Goal: Task Accomplishment & Management: Manage account settings

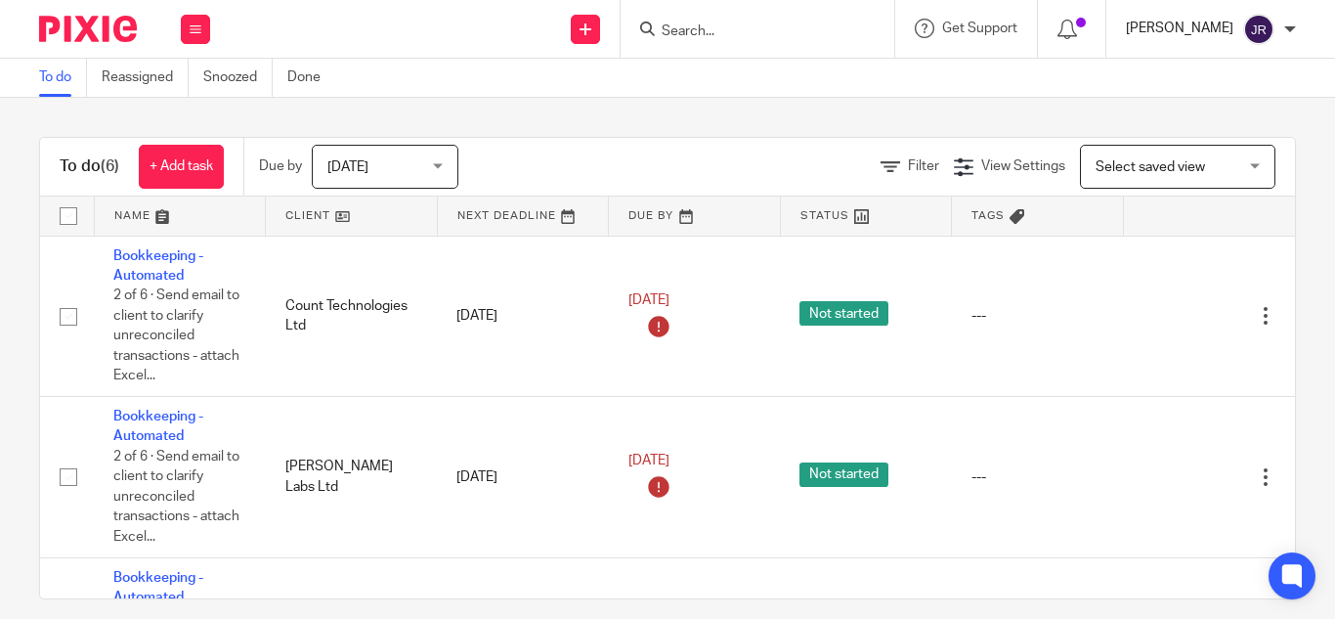
click at [1193, 23] on p "[PERSON_NAME]" at bounding box center [1180, 29] width 108 height 20
click at [1223, 72] on span "My profile" at bounding box center [1214, 78] width 61 height 14
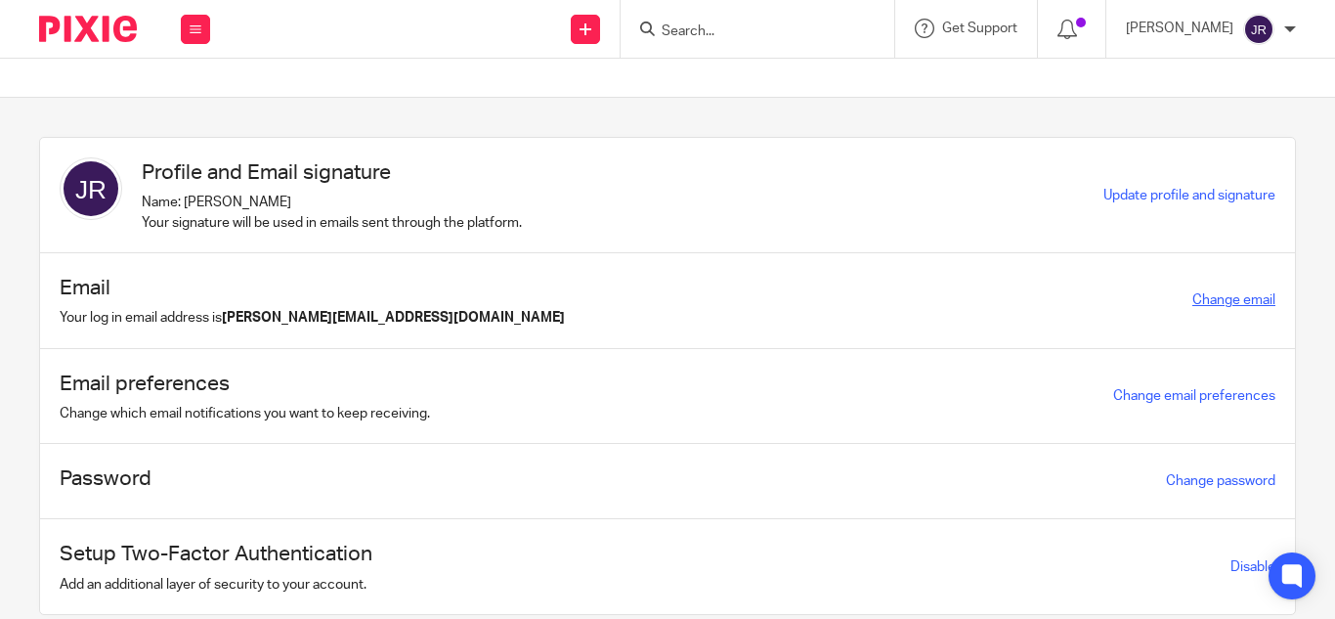
click at [1192, 296] on link "Change email" at bounding box center [1233, 300] width 83 height 14
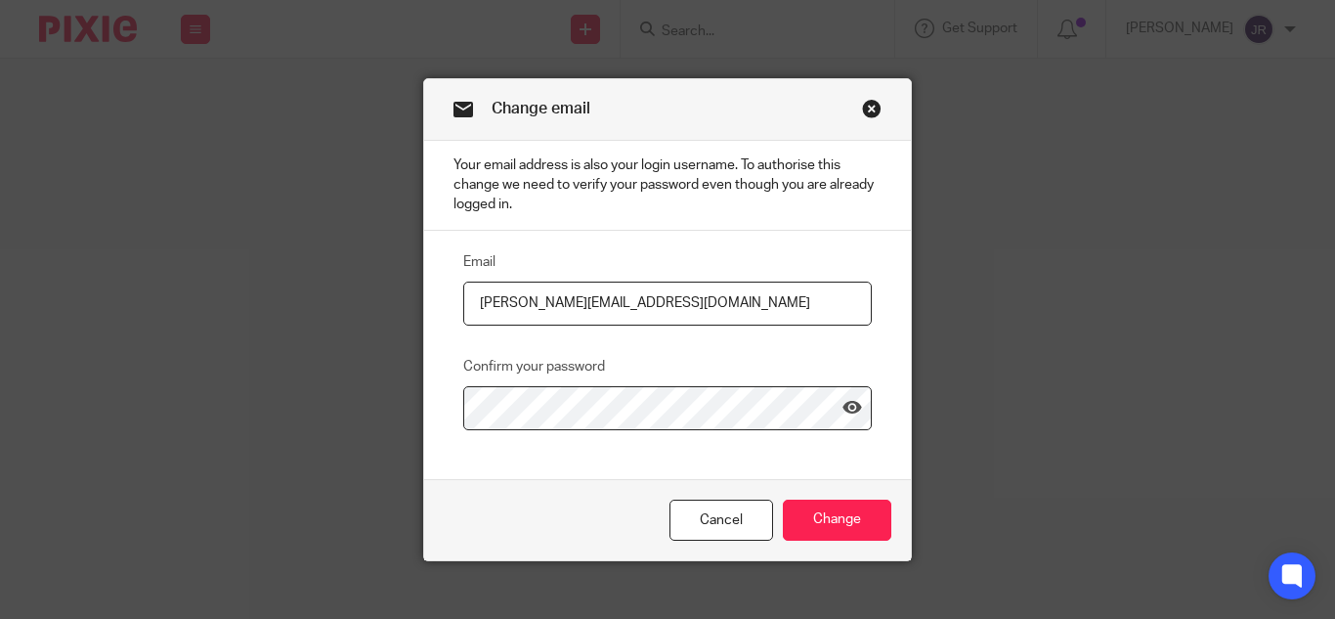
click at [597, 293] on input "jayachandra@jumpaccounting.co.uk" at bounding box center [667, 304] width 409 height 44
click at [589, 298] on input "jayachandra@jumpaccounting.co.uk" at bounding box center [667, 304] width 409 height 44
type input "[PERSON_NAME][EMAIL_ADDRESS][DOMAIN_NAME]"
click at [843, 412] on icon at bounding box center [853, 408] width 20 height 20
click at [864, 506] on input "Change" at bounding box center [837, 520] width 108 height 42
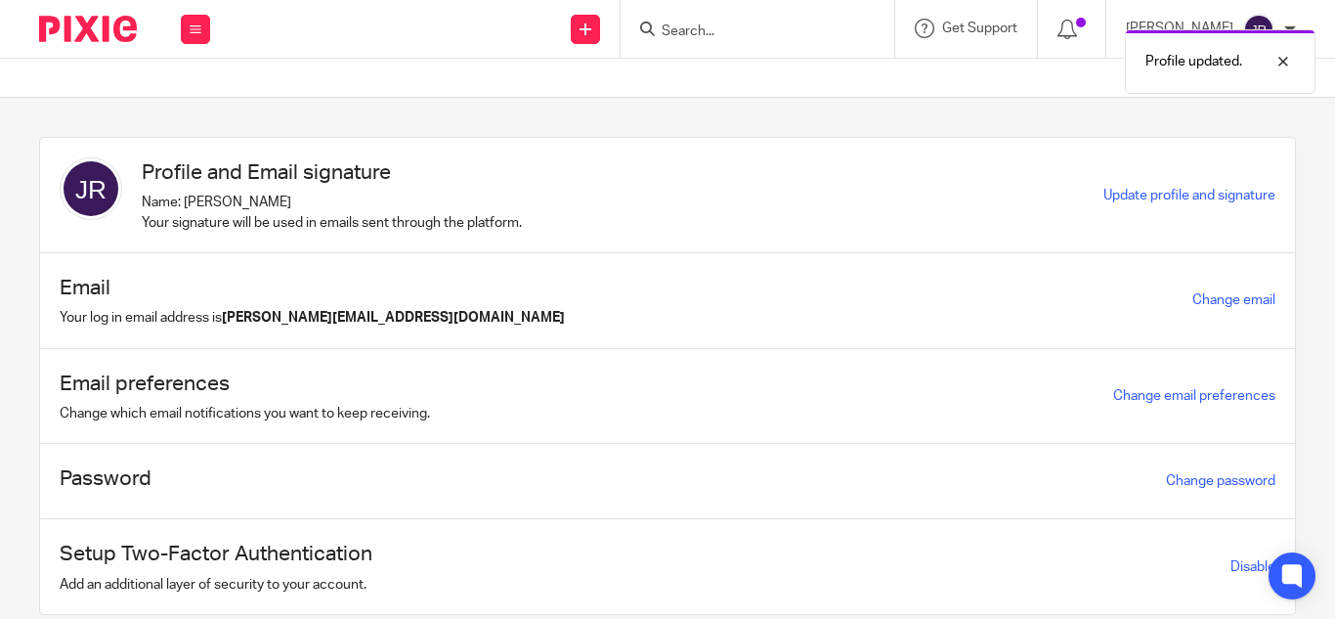
scroll to position [65, 0]
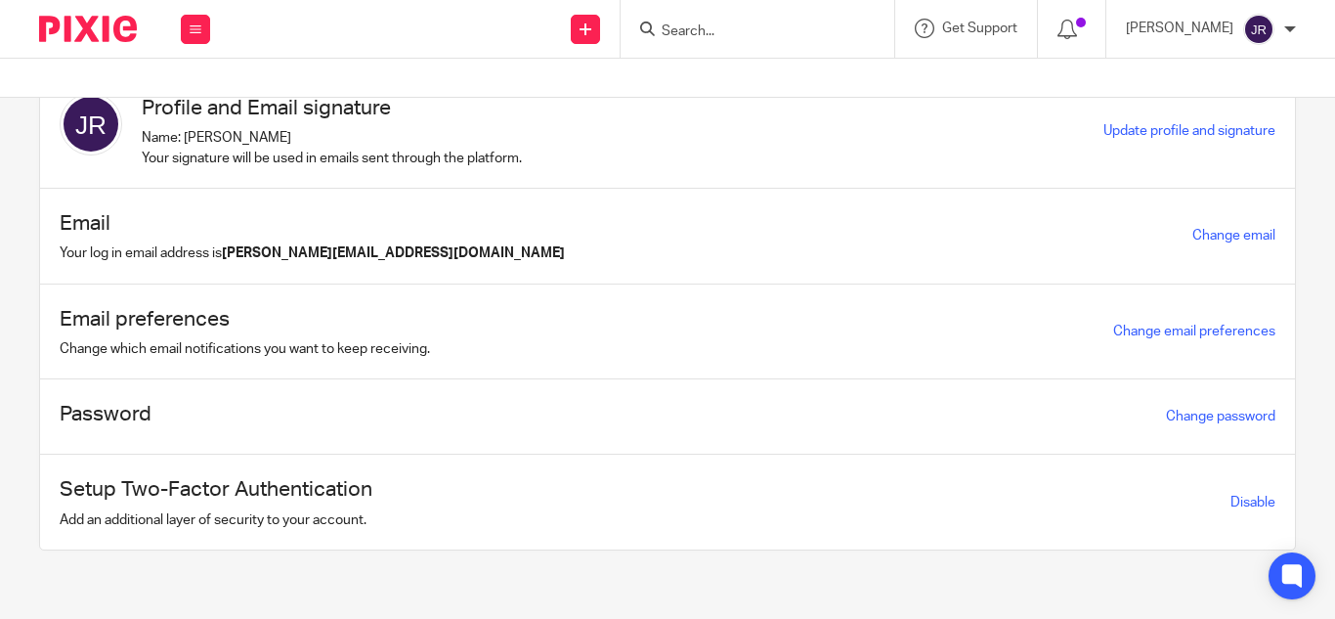
click at [369, 264] on div "Email Your log in email address is [PERSON_NAME][EMAIL_ADDRESS][DOMAIN_NAME] Ch…" at bounding box center [667, 237] width 1255 height 96
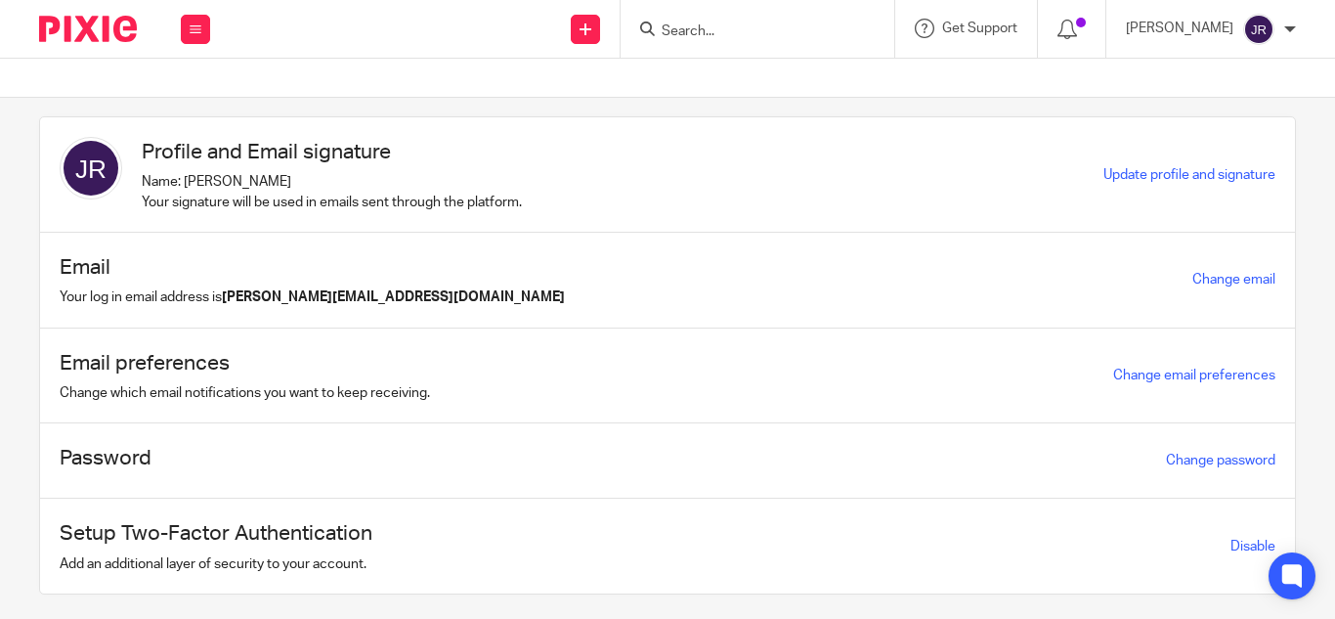
scroll to position [0, 0]
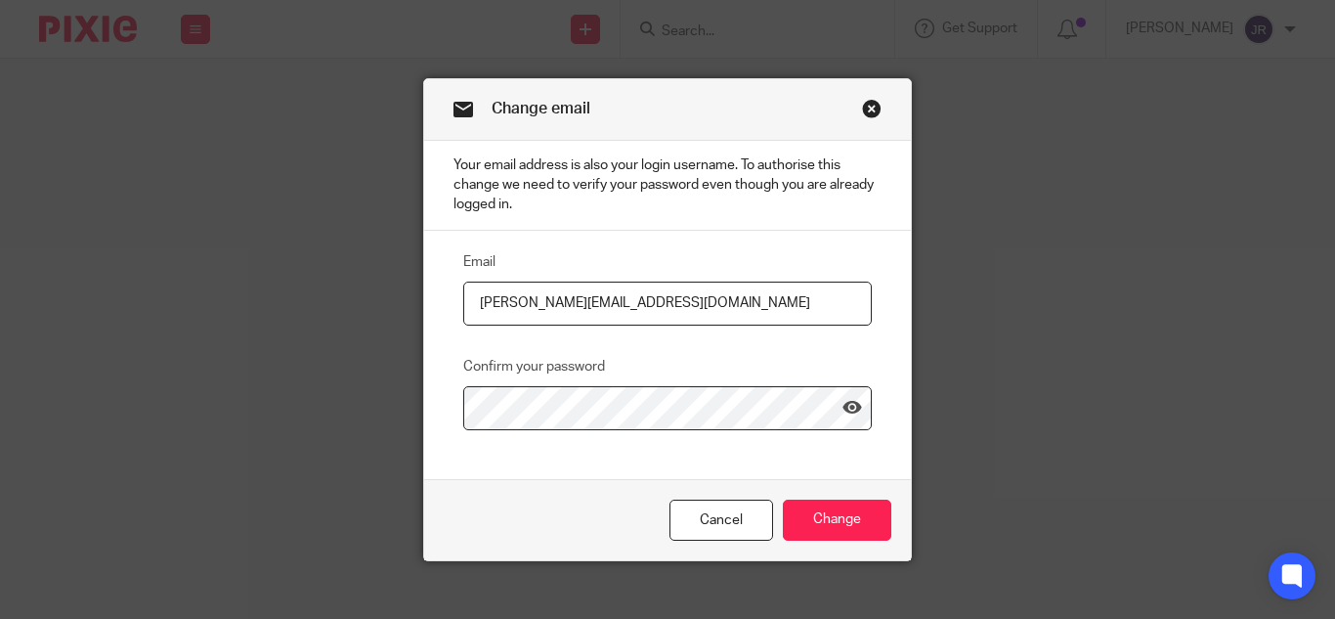
click at [867, 115] on link "Close this dialog window" at bounding box center [872, 112] width 20 height 26
click at [862, 108] on link "Close this dialog window" at bounding box center [872, 112] width 20 height 26
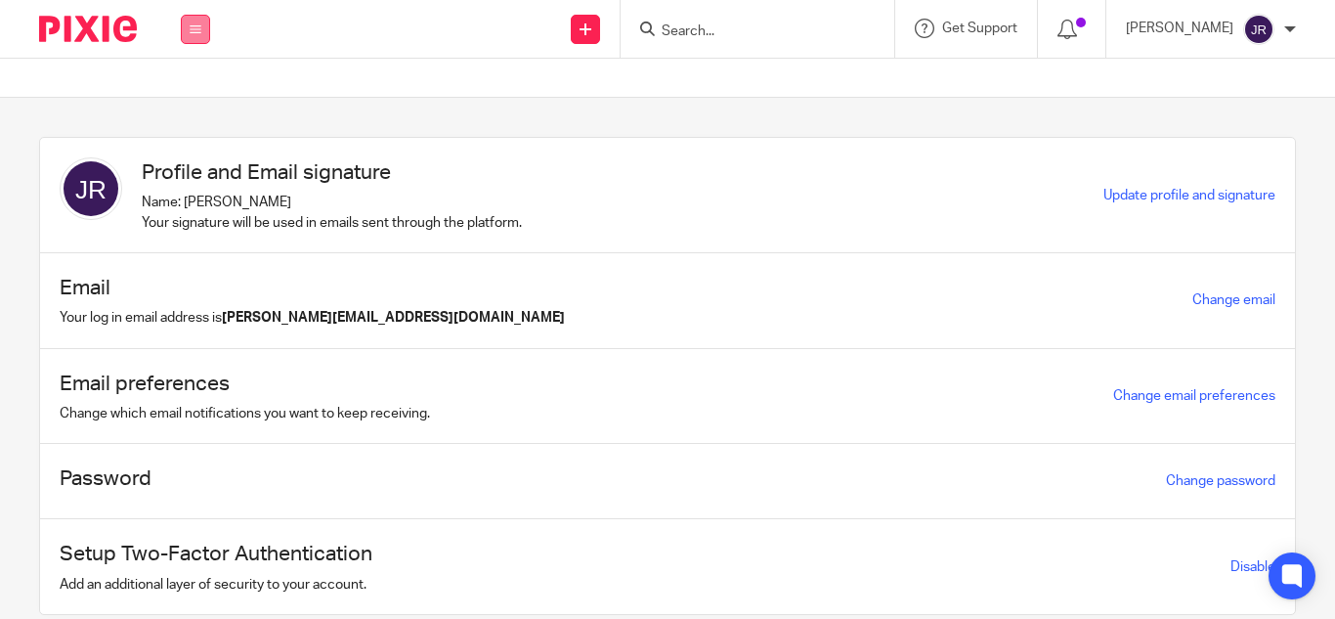
click at [202, 29] on button at bounding box center [195, 29] width 29 height 29
click at [197, 151] on link "Clients" at bounding box center [189, 149] width 43 height 14
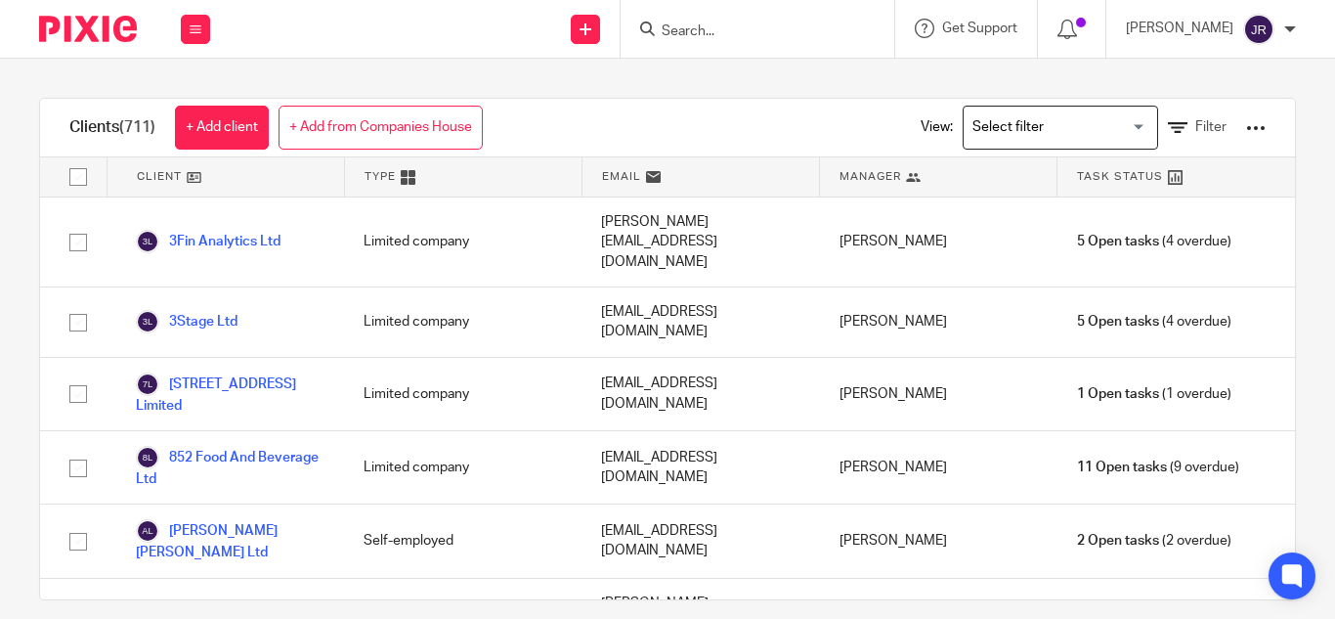
click at [1253, 38] on img at bounding box center [1258, 29] width 31 height 31
click at [1287, 39] on div "[PERSON_NAME]" at bounding box center [1211, 29] width 170 height 31
click at [1287, 32] on div at bounding box center [1290, 29] width 12 height 12
click at [1256, 29] on img at bounding box center [1258, 29] width 31 height 31
click at [1274, 35] on div "[PERSON_NAME]" at bounding box center [1211, 29] width 170 height 31
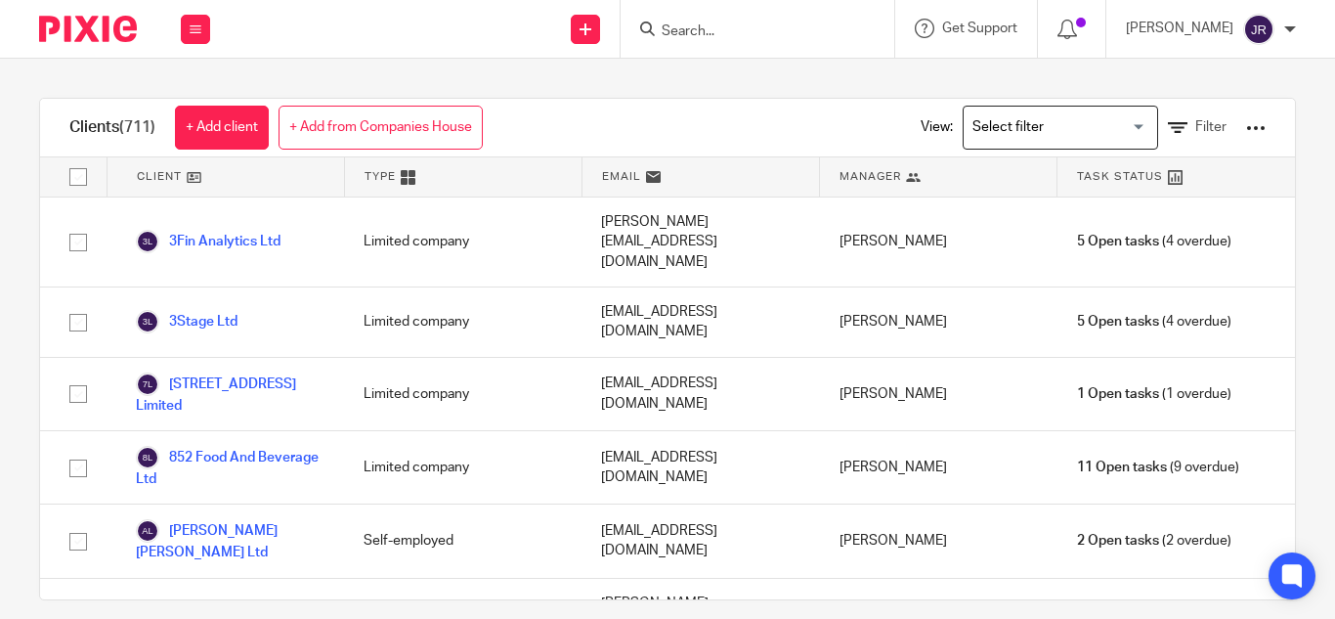
click at [1211, 22] on p "[PERSON_NAME]" at bounding box center [1180, 29] width 108 height 20
click at [1193, 24] on p "[PERSON_NAME]" at bounding box center [1180, 29] width 108 height 20
click at [1280, 22] on div "[PERSON_NAME]" at bounding box center [1211, 29] width 170 height 31
click at [1281, 27] on div "[PERSON_NAME]" at bounding box center [1211, 29] width 170 height 31
click at [1251, 78] on li "My profile" at bounding box center [1220, 79] width 129 height 28
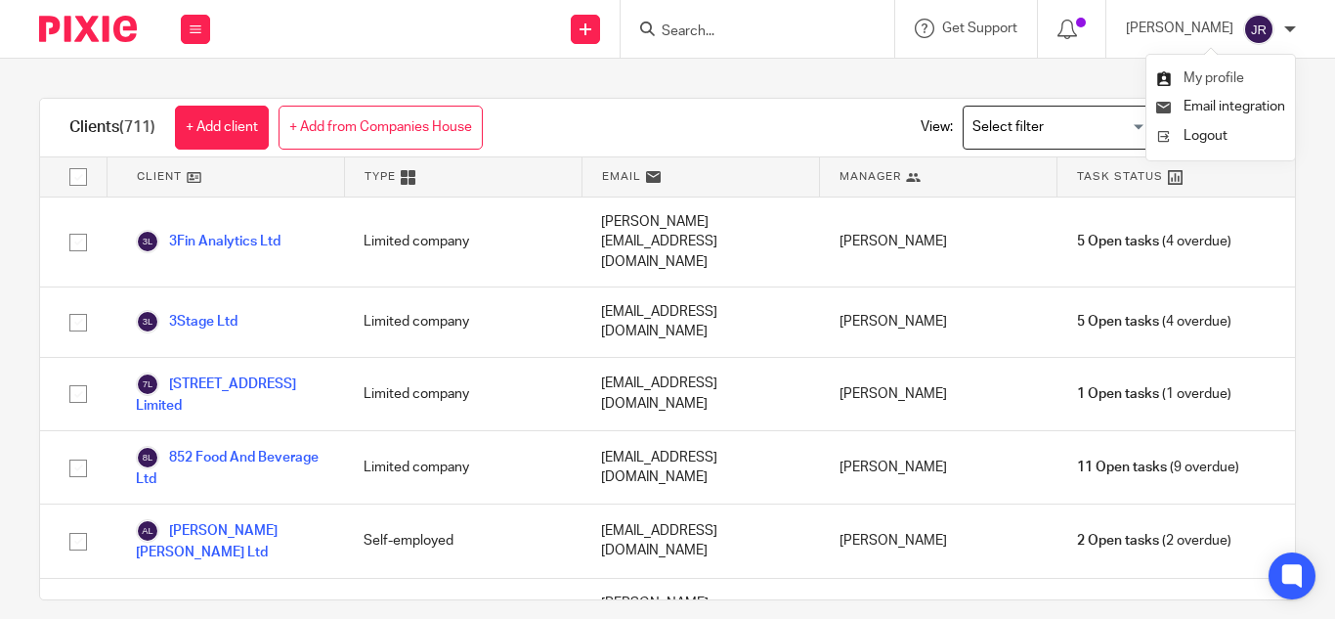
click at [1176, 74] on link "My profile" at bounding box center [1200, 78] width 88 height 14
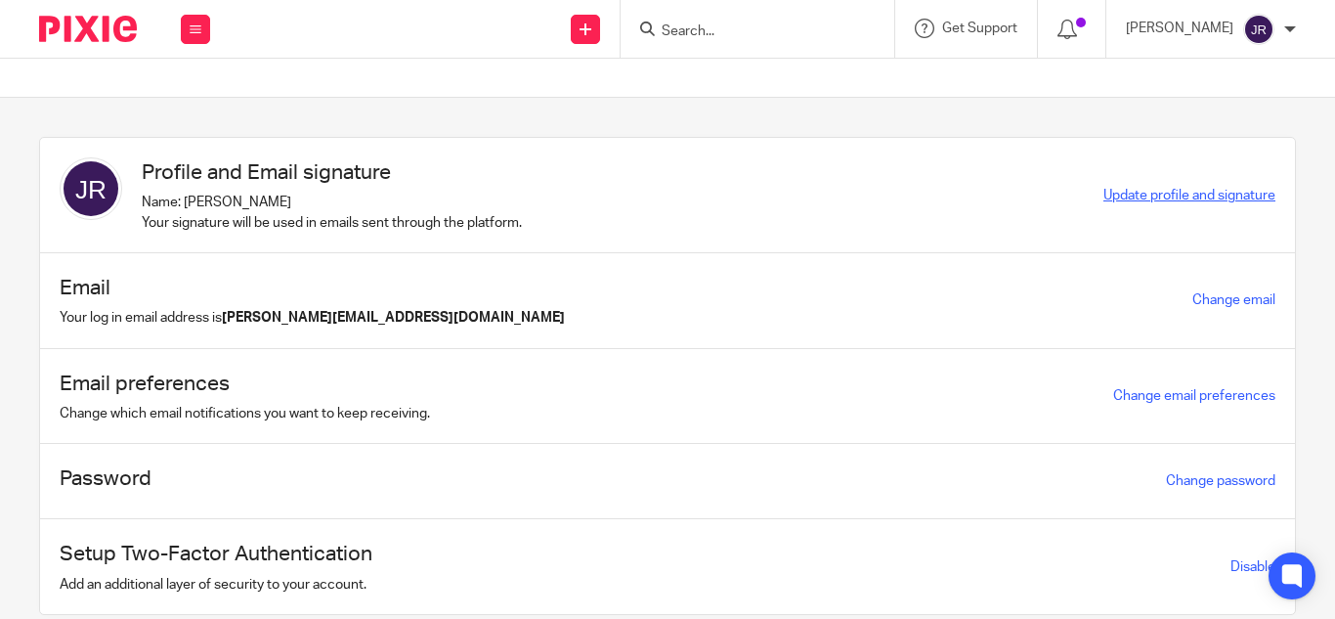
click at [1218, 195] on span "Update profile and signature" at bounding box center [1190, 196] width 172 height 14
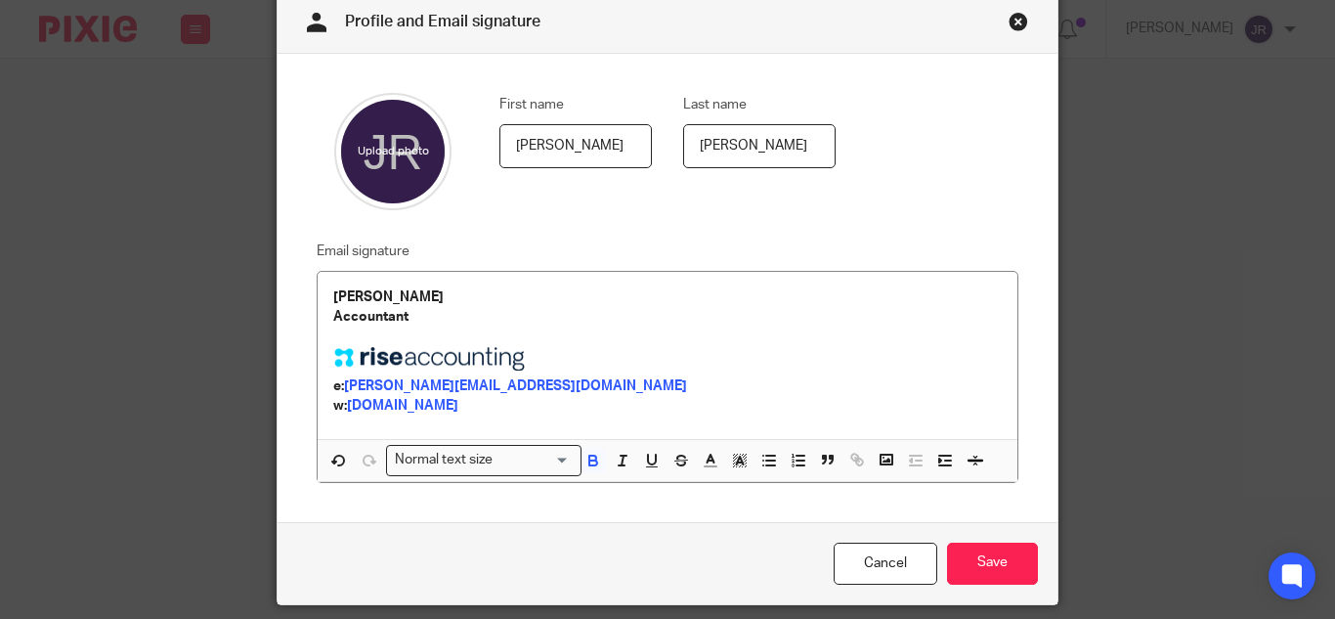
scroll to position [130, 0]
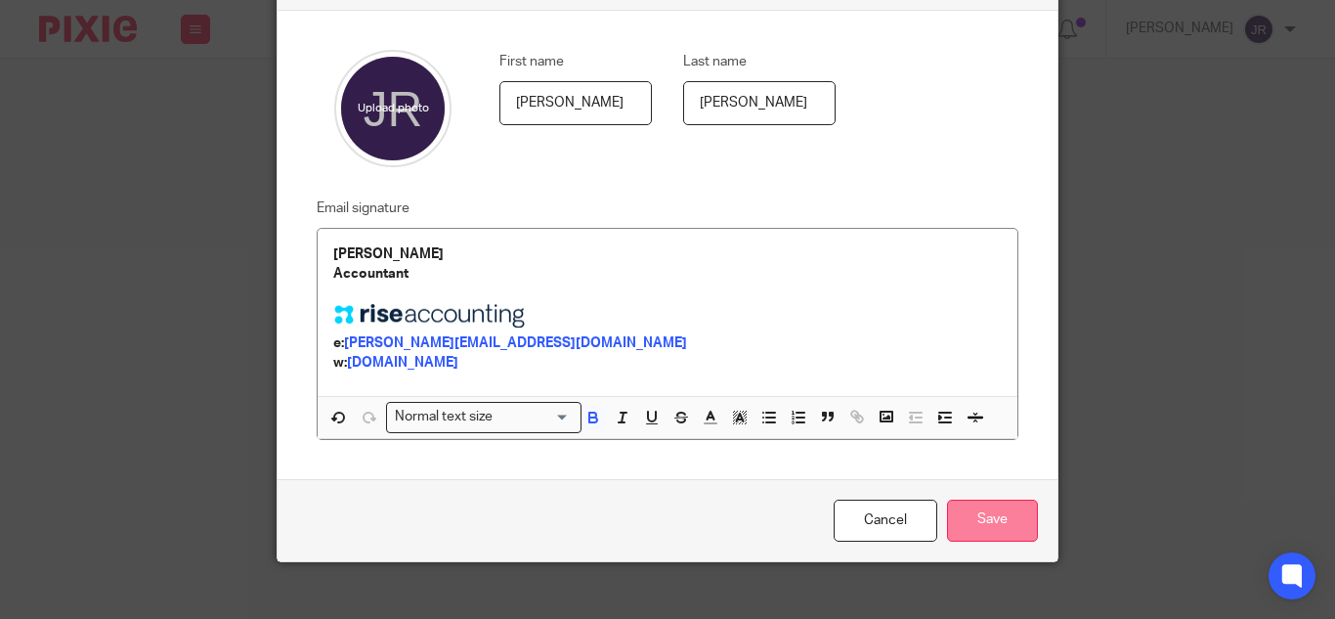
click at [1010, 517] on input "Save" at bounding box center [992, 520] width 91 height 42
